Goal: Information Seeking & Learning: Learn about a topic

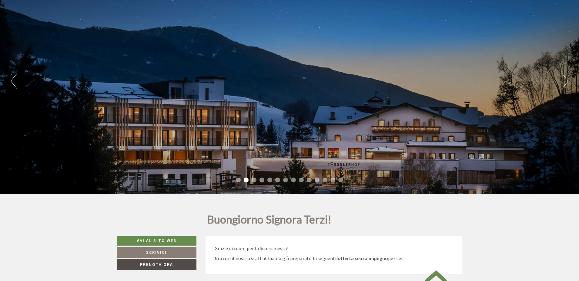
scroll to position [66, 0]
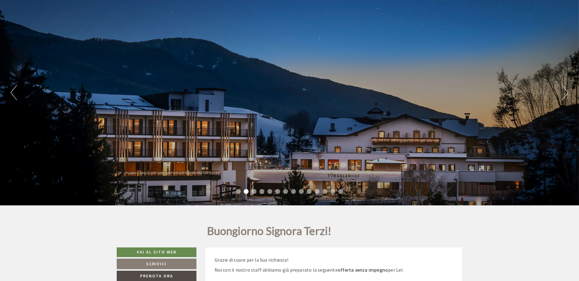
drag, startPoint x: 399, startPoint y: 75, endPoint x: 273, endPoint y: 77, distance: 126.1
click at [271, 81] on div "Previous Next 1 2 3 4 5 6 7 8 9 10 11 12 13 14" at bounding box center [289, 93] width 579 height 226
drag, startPoint x: 254, startPoint y: 189, endPoint x: 249, endPoint y: 200, distance: 12.2
click at [250, 198] on div "Previous Next 1 2 3 4 5 6 7 8 9 10 11 12 13 14" at bounding box center [289, 93] width 579 height 226
click at [249, 200] on div "Previous Next 1 2 3 4 5 6 7 8 9 10 11 12 13 14" at bounding box center [289, 93] width 579 height 226
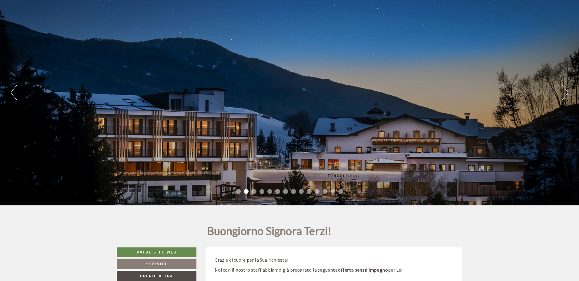
click at [562, 95] on div "Previous Next 1 2 3 4 5 6 7 8 9 10 11 12 13 14" at bounding box center [289, 93] width 579 height 226
click at [562, 95] on button "Next" at bounding box center [565, 92] width 6 height 15
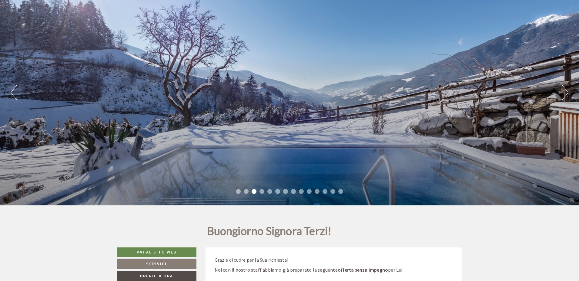
click at [565, 94] on button "Next" at bounding box center [565, 92] width 6 height 15
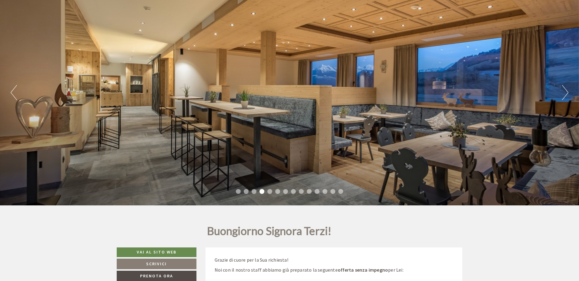
click at [565, 94] on button "Next" at bounding box center [565, 92] width 6 height 15
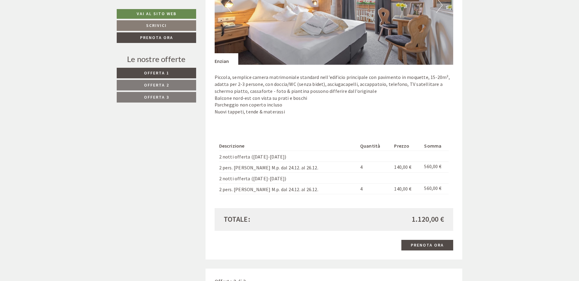
scroll to position [444, 0]
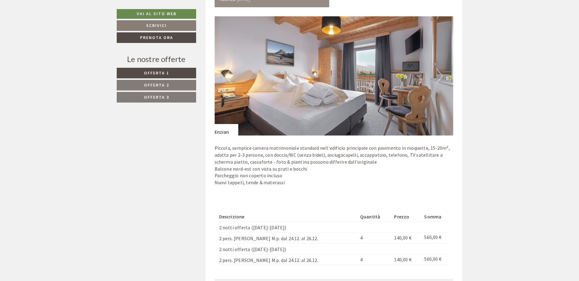
click at [443, 73] on img at bounding box center [334, 75] width 239 height 119
click at [441, 77] on button "Next" at bounding box center [439, 75] width 6 height 15
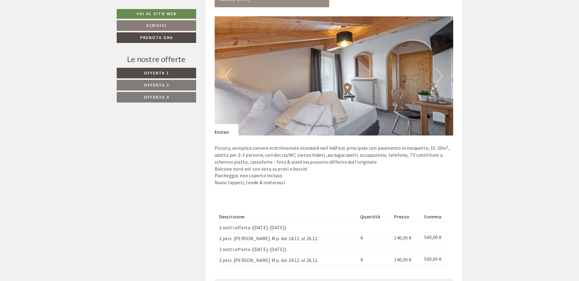
click at [441, 77] on button "Next" at bounding box center [439, 75] width 6 height 15
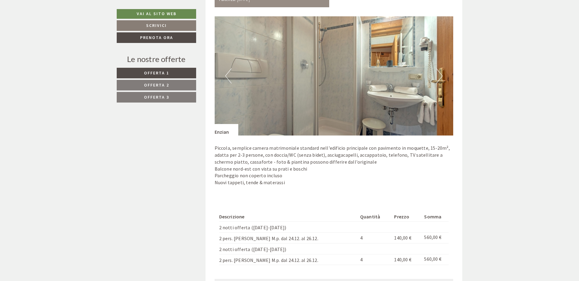
click at [441, 77] on button "Next" at bounding box center [439, 75] width 6 height 15
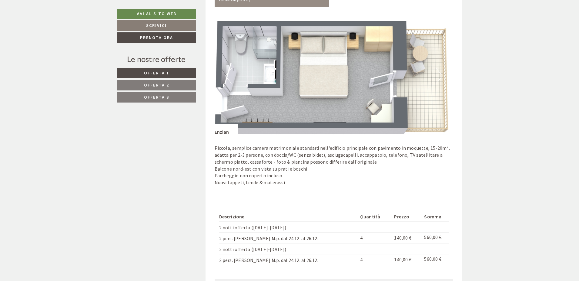
click at [441, 77] on button "Next" at bounding box center [439, 75] width 6 height 15
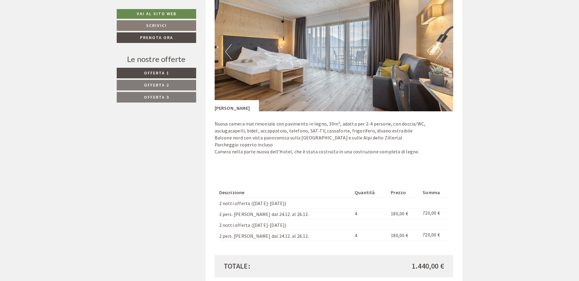
scroll to position [840, 0]
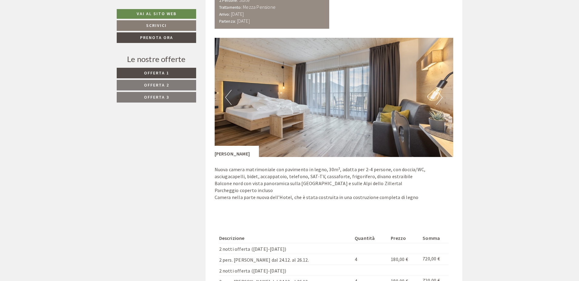
click at [441, 95] on button "Next" at bounding box center [439, 97] width 6 height 15
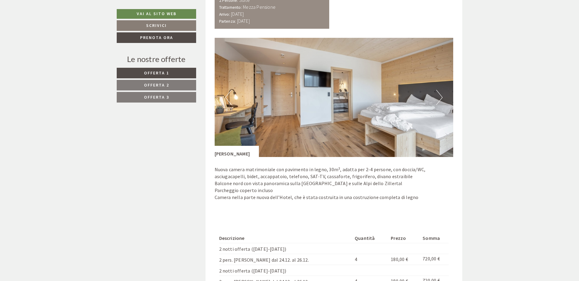
click at [441, 95] on button "Next" at bounding box center [439, 97] width 6 height 15
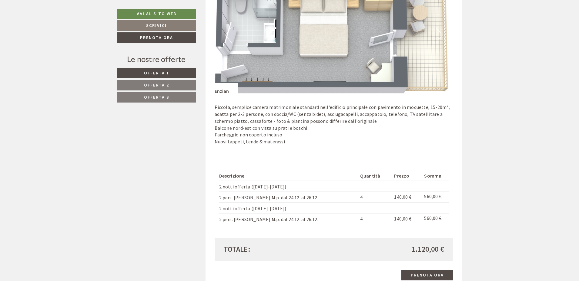
scroll to position [446, 0]
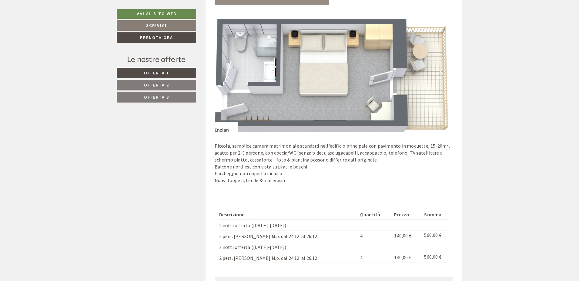
click at [437, 77] on button "Next" at bounding box center [439, 73] width 6 height 15
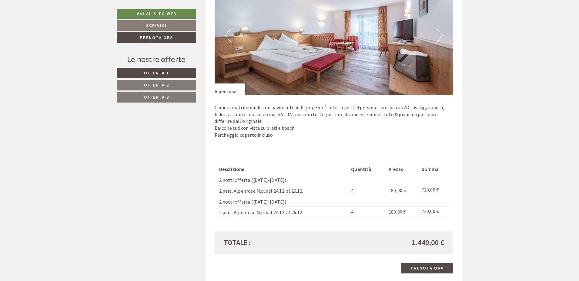
scroll to position [1248, 0]
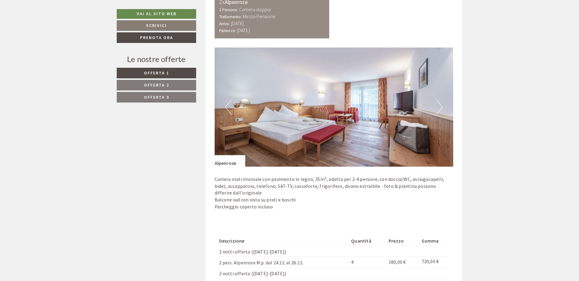
click at [442, 110] on button "Next" at bounding box center [439, 107] width 6 height 15
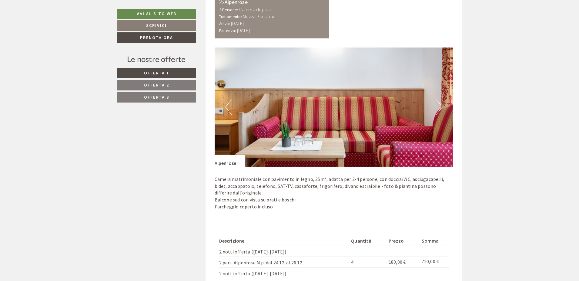
click at [442, 110] on button "Next" at bounding box center [439, 107] width 6 height 15
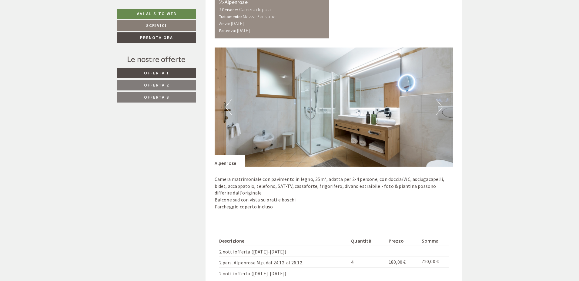
click at [441, 110] on button "Next" at bounding box center [439, 107] width 6 height 15
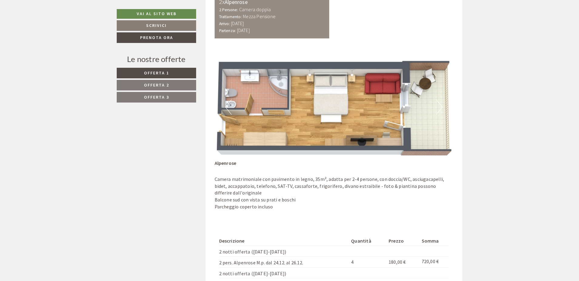
click at [441, 110] on button "Next" at bounding box center [439, 107] width 6 height 15
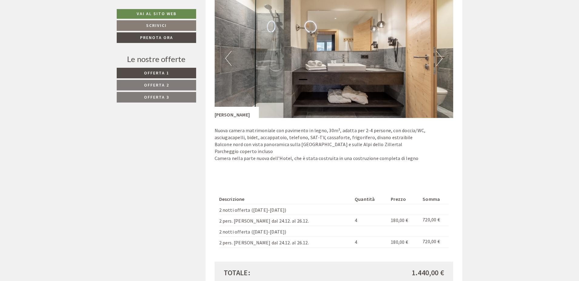
scroll to position [831, 0]
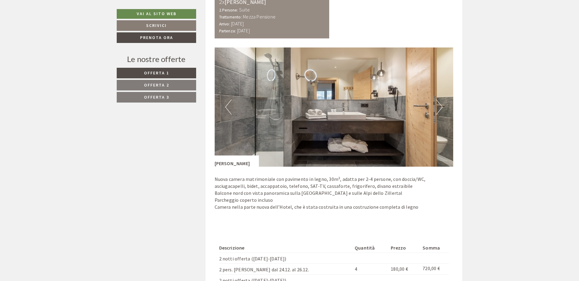
click at [441, 111] on button "Next" at bounding box center [439, 107] width 6 height 15
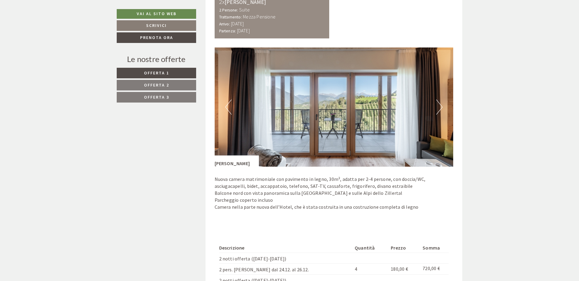
click at [441, 111] on button "Next" at bounding box center [439, 107] width 6 height 15
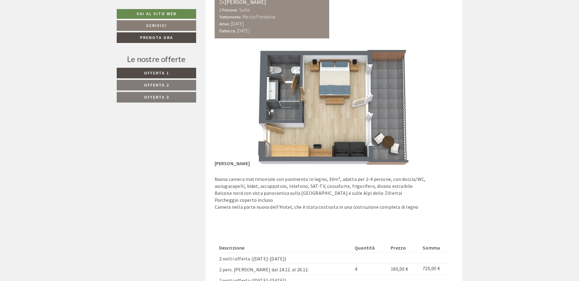
click at [441, 111] on button "Next" at bounding box center [439, 107] width 6 height 15
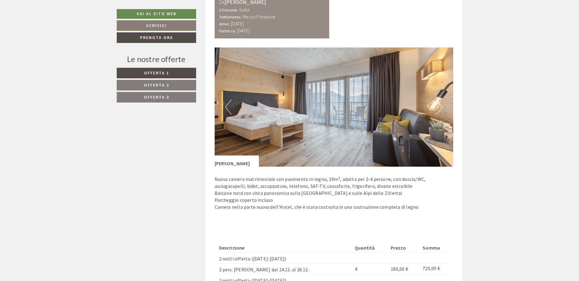
click at [441, 111] on button "Next" at bounding box center [439, 107] width 6 height 15
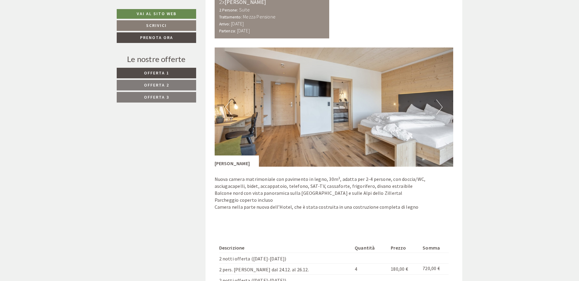
click at [225, 107] on button "Previous" at bounding box center [228, 107] width 6 height 15
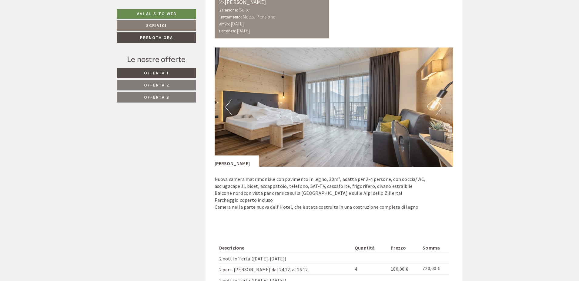
click at [438, 112] on button "Next" at bounding box center [439, 107] width 6 height 15
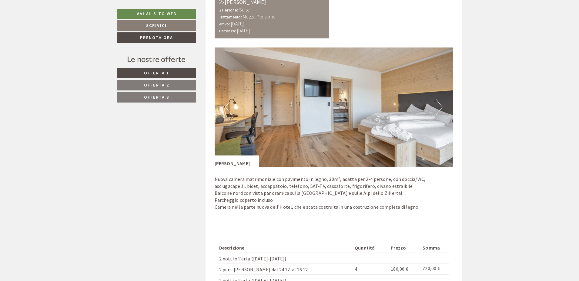
click at [438, 112] on button "Next" at bounding box center [439, 107] width 6 height 15
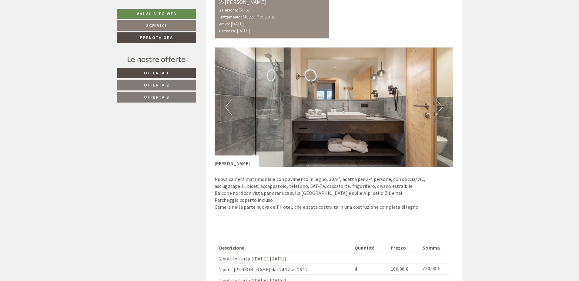
click at [438, 112] on button "Next" at bounding box center [439, 107] width 6 height 15
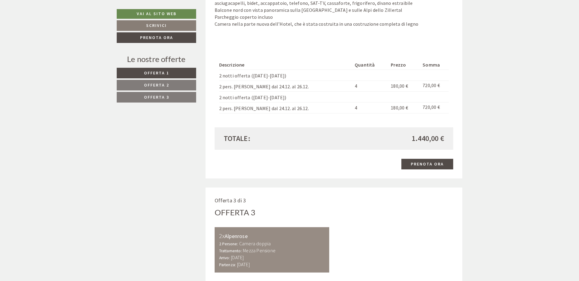
scroll to position [1048, 0]
